Goal: Task Accomplishment & Management: Use online tool/utility

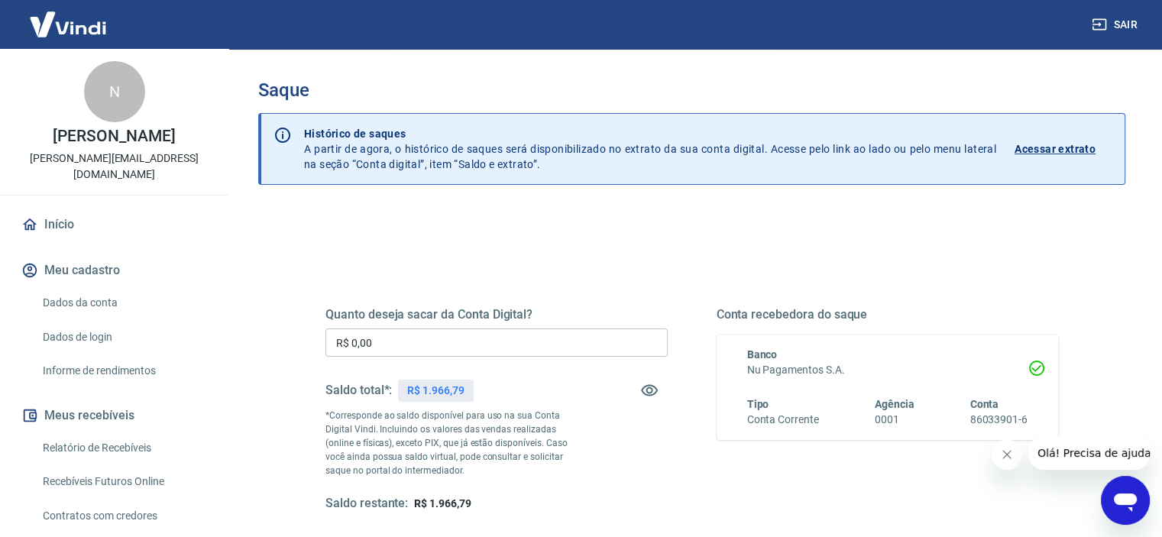
click at [436, 344] on input "R$ 0,00" at bounding box center [496, 342] width 342 height 28
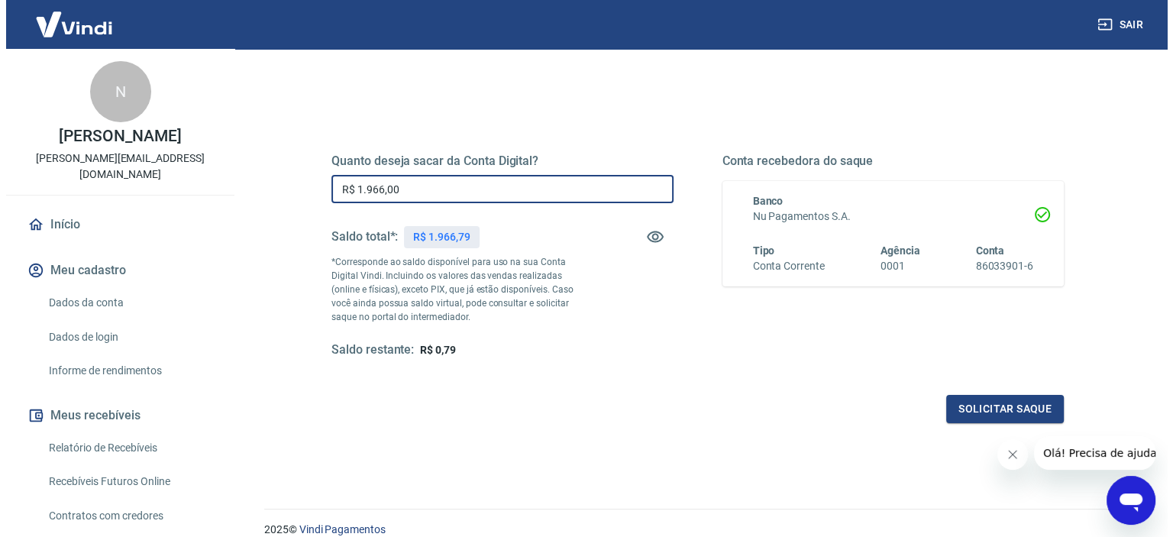
scroll to position [217, 0]
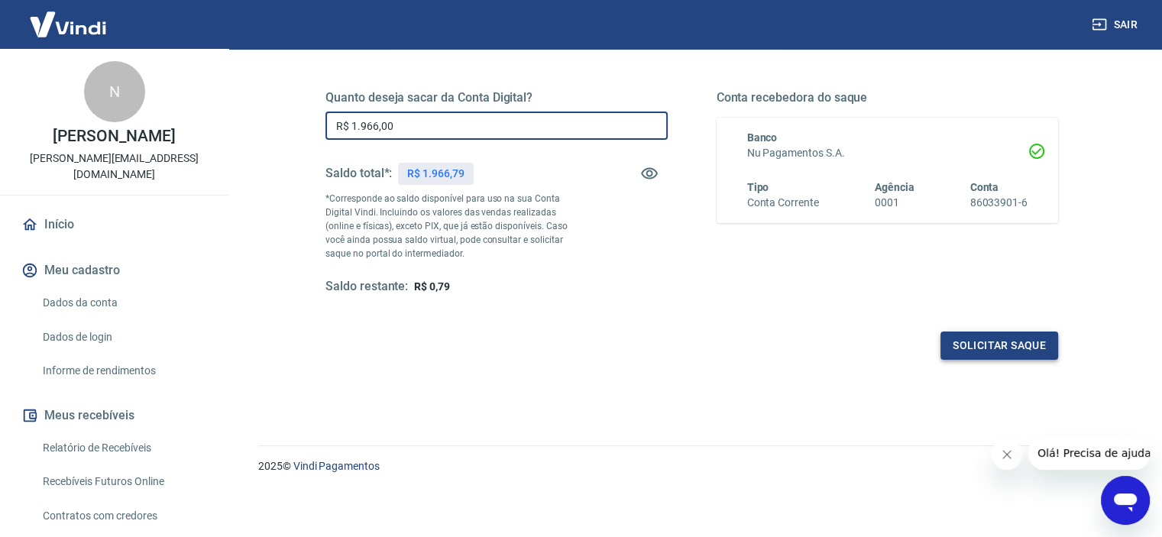
type input "R$ 1.966,00"
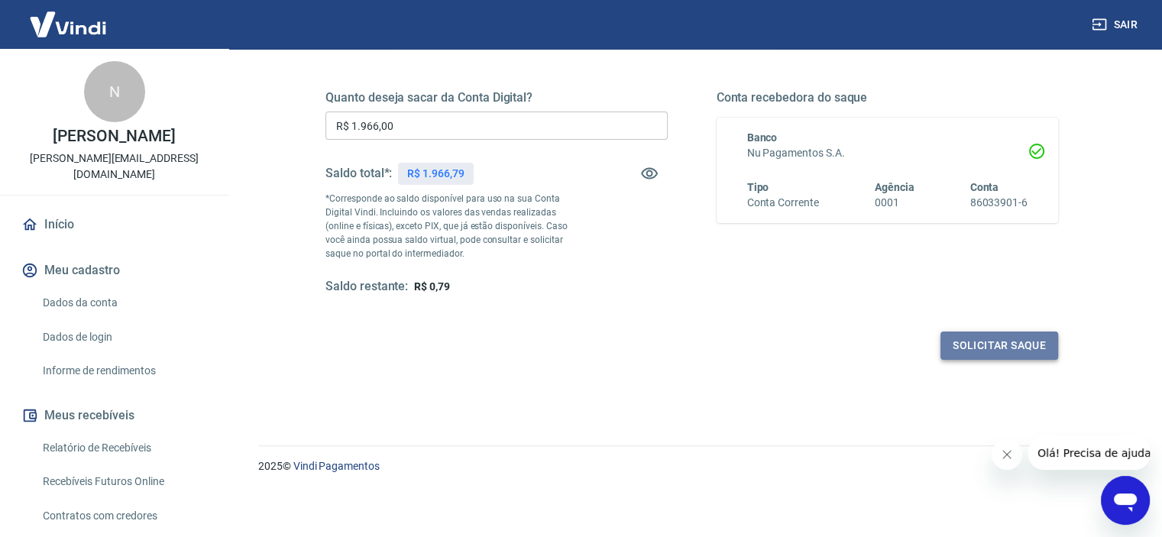
click at [962, 338] on button "Solicitar saque" at bounding box center [999, 345] width 118 height 28
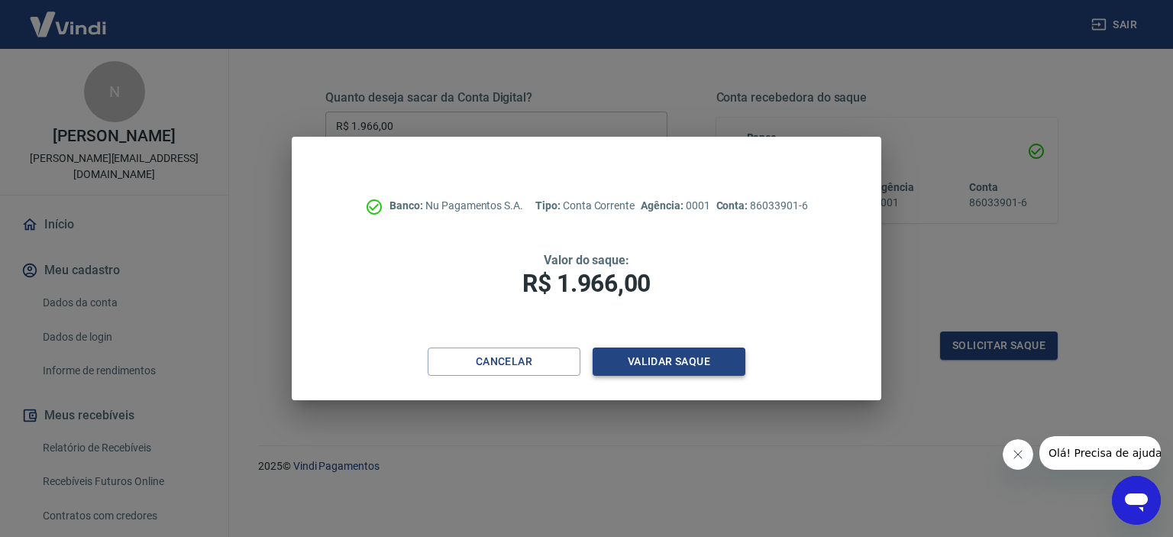
click at [671, 374] on button "Validar saque" at bounding box center [669, 362] width 153 height 28
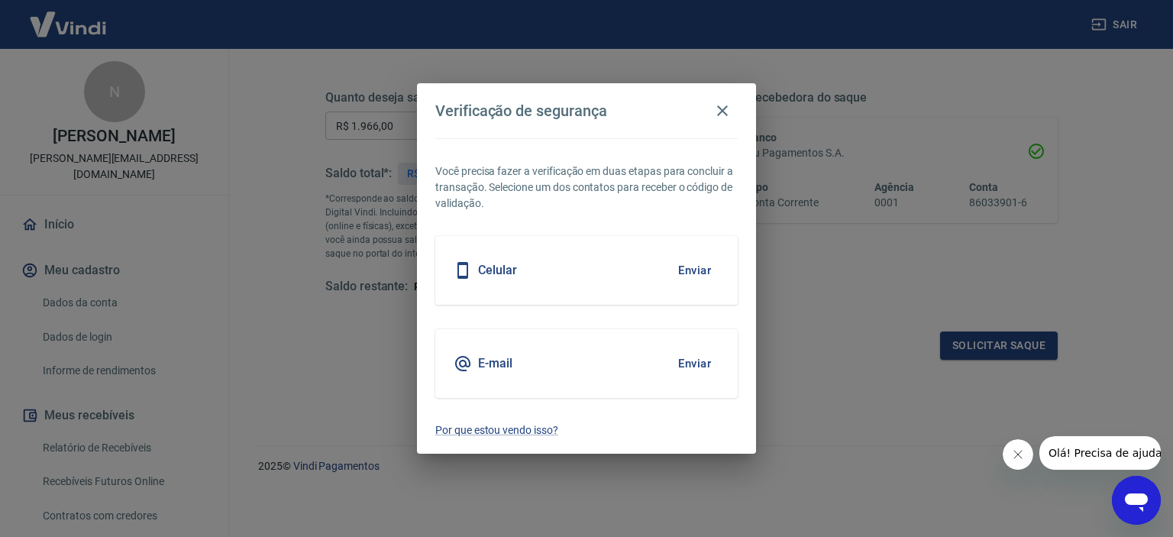
click at [693, 268] on button "Enviar" at bounding box center [695, 270] width 50 height 32
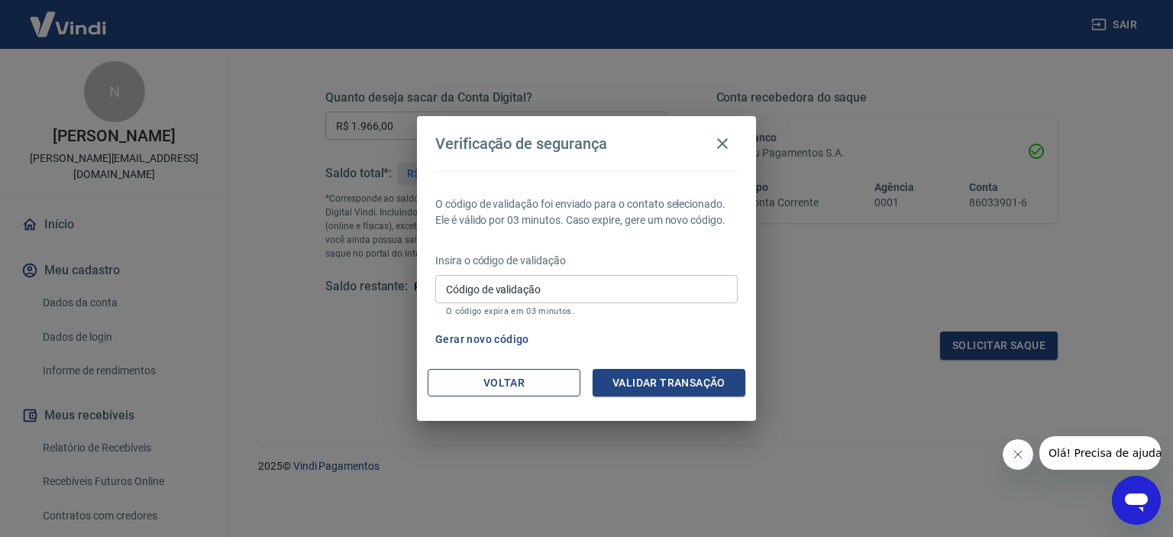
click at [495, 388] on button "Voltar" at bounding box center [504, 383] width 153 height 28
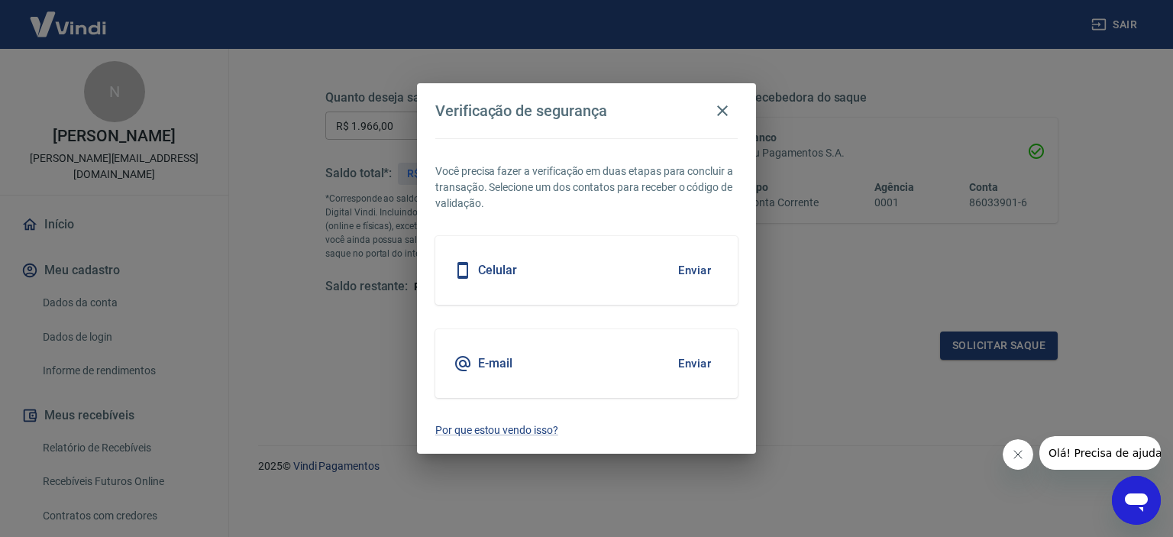
click at [698, 360] on button "Enviar" at bounding box center [695, 364] width 50 height 32
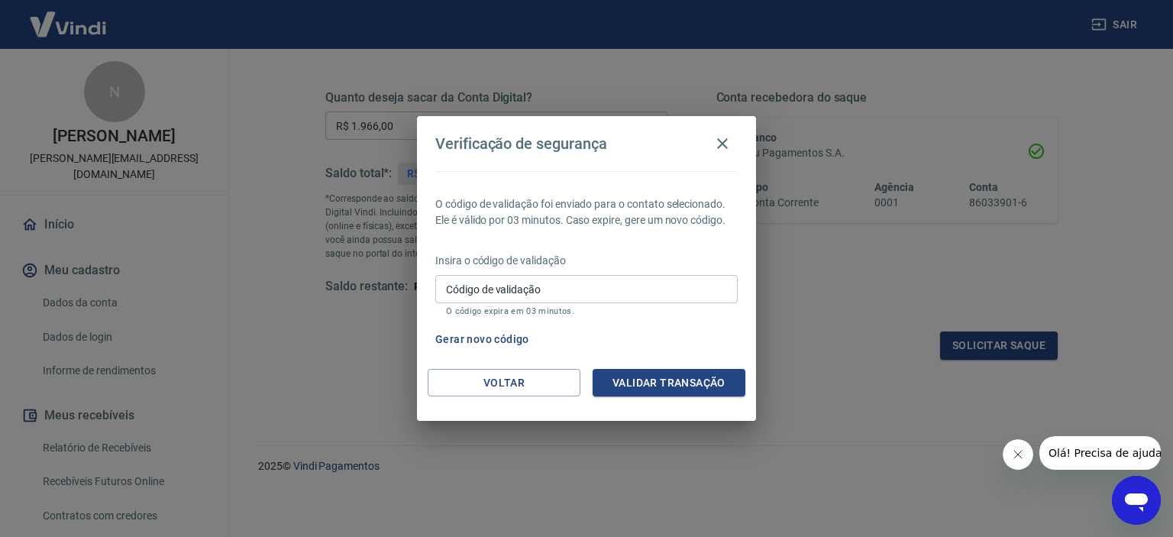
click at [504, 283] on div "Código de validação Código de validação O código expira em 03 minutos." at bounding box center [586, 295] width 302 height 41
type input "675723"
click at [648, 375] on button "Validar transação" at bounding box center [669, 383] width 153 height 28
